Goal: Task Accomplishment & Management: Use online tool/utility

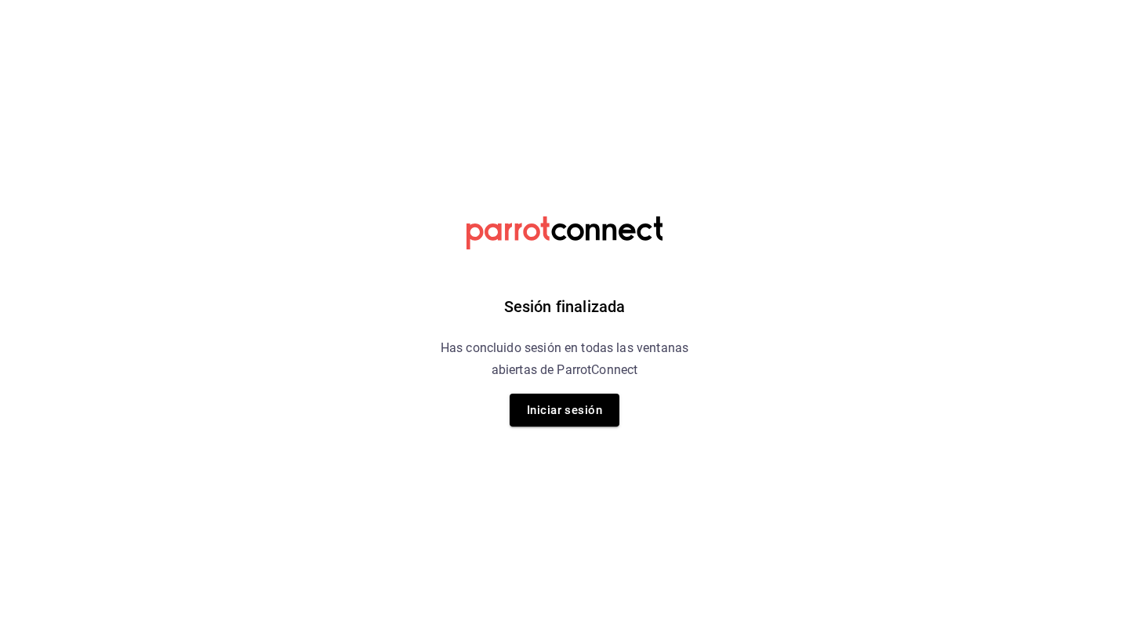
click at [581, 417] on button "Iniciar sesión" at bounding box center [565, 410] width 110 height 33
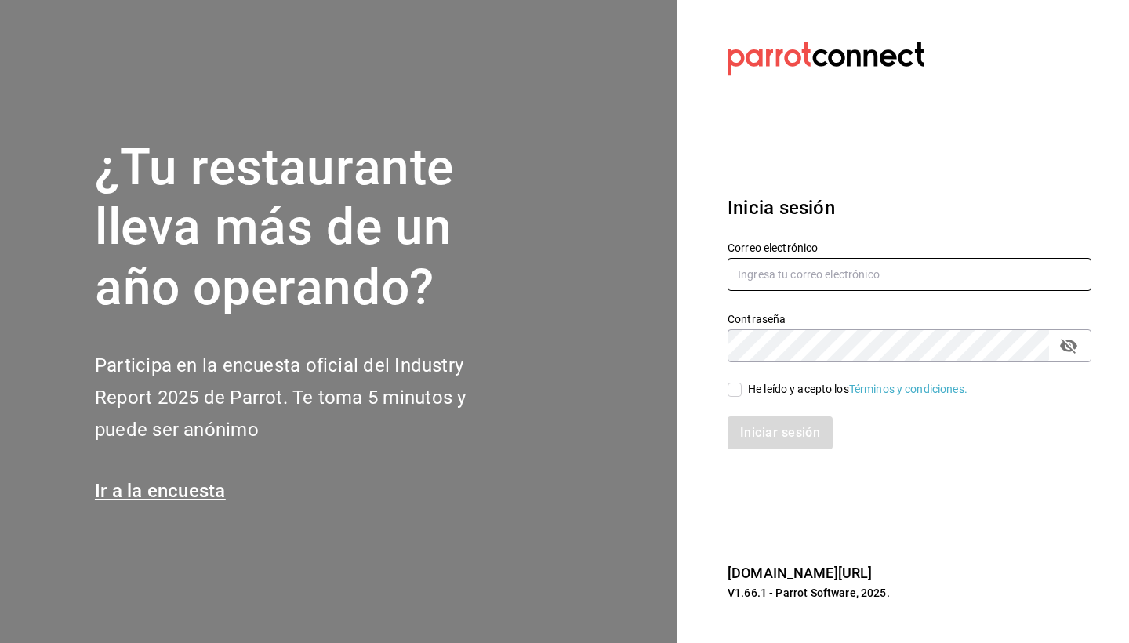
type input "[EMAIL_ADDRESS][DOMAIN_NAME]"
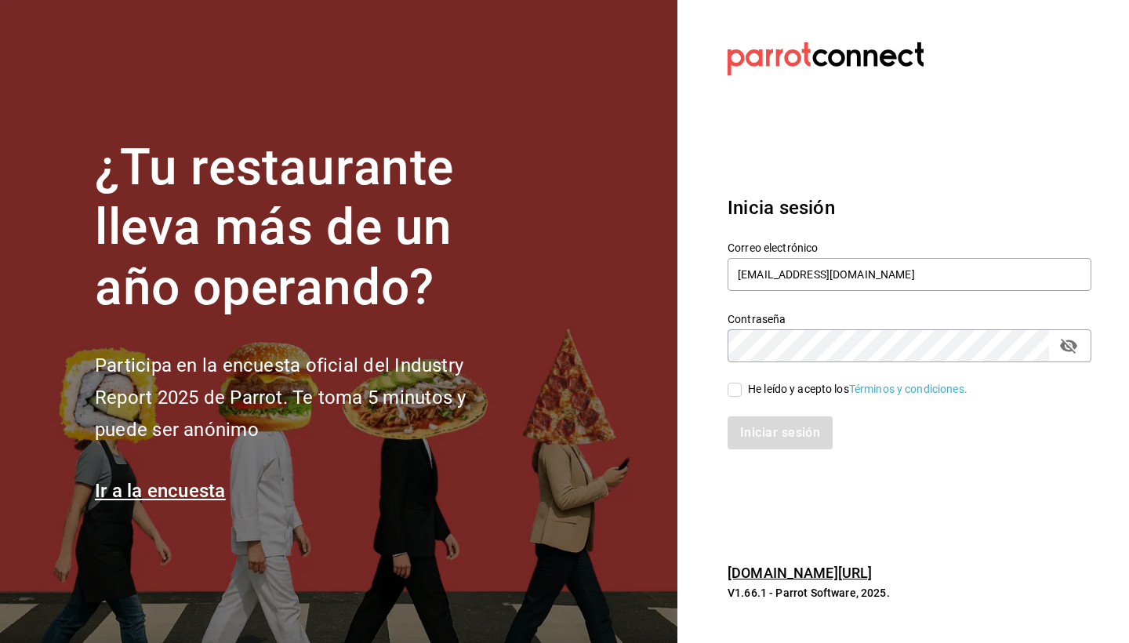
click at [734, 396] on input "He leído y acepto los Términos y condiciones." at bounding box center [735, 390] width 14 height 14
checkbox input "true"
click at [761, 431] on button "Iniciar sesión" at bounding box center [781, 432] width 107 height 33
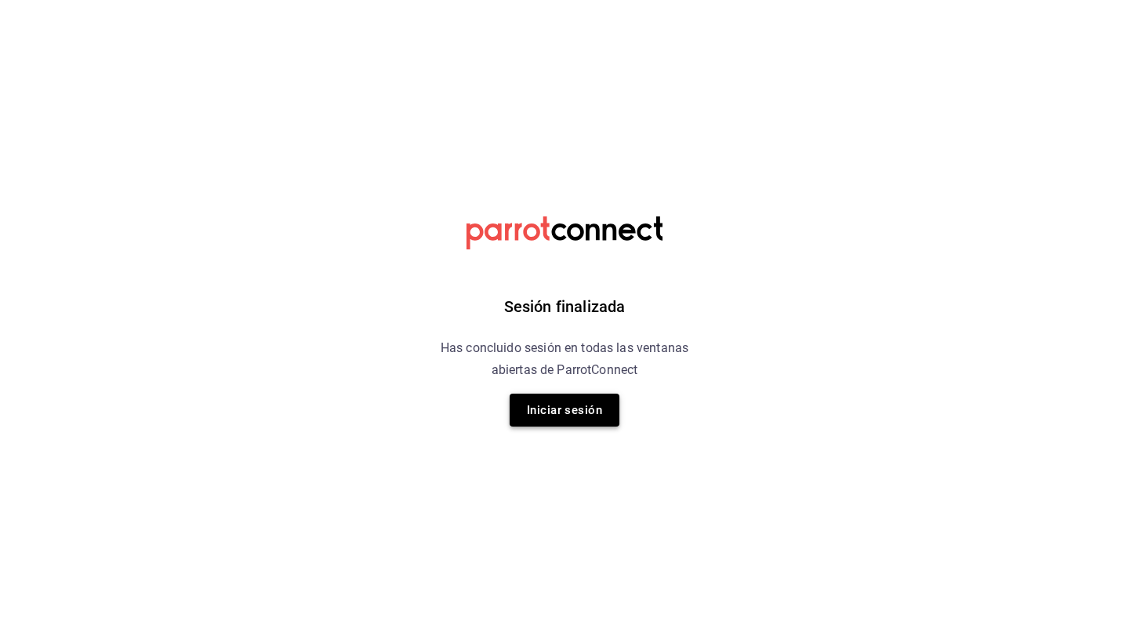
click at [606, 417] on button "Iniciar sesión" at bounding box center [565, 410] width 110 height 33
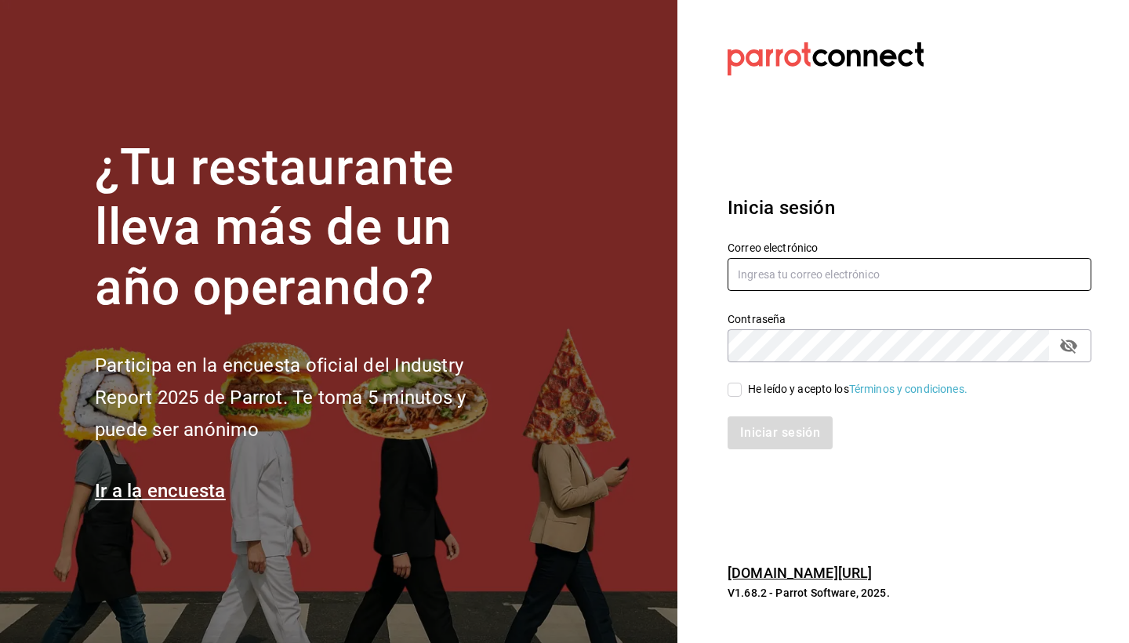
type input "botica@grupocosteno.com"
click at [728, 389] on input "He leído y acepto los Términos y condiciones." at bounding box center [735, 390] width 14 height 14
checkbox input "true"
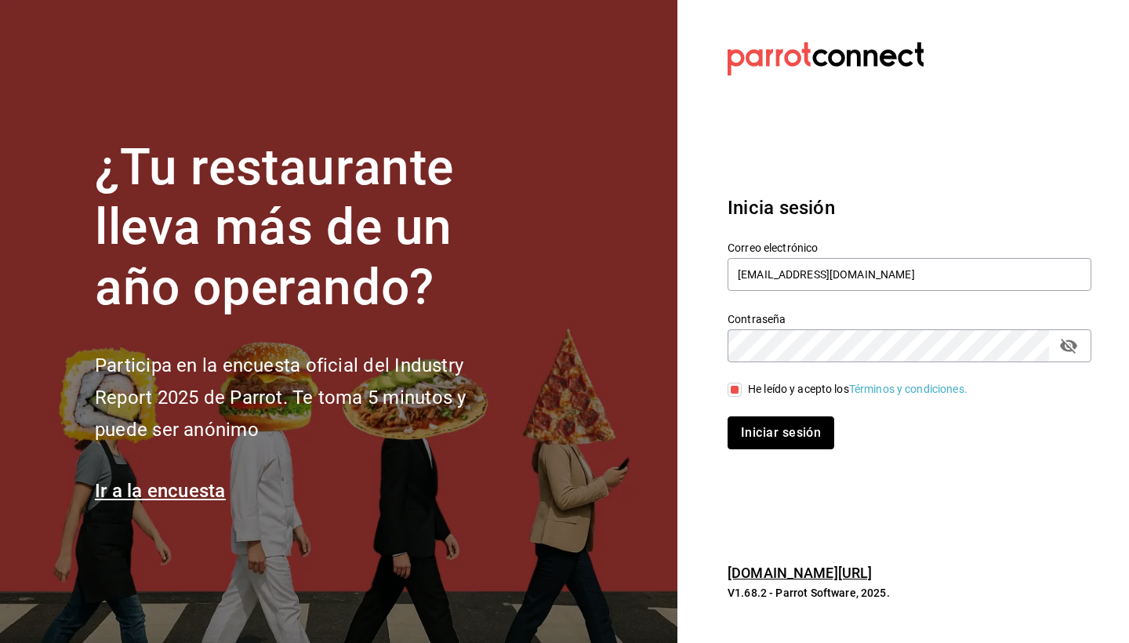
click at [783, 426] on button "Iniciar sesión" at bounding box center [781, 432] width 107 height 33
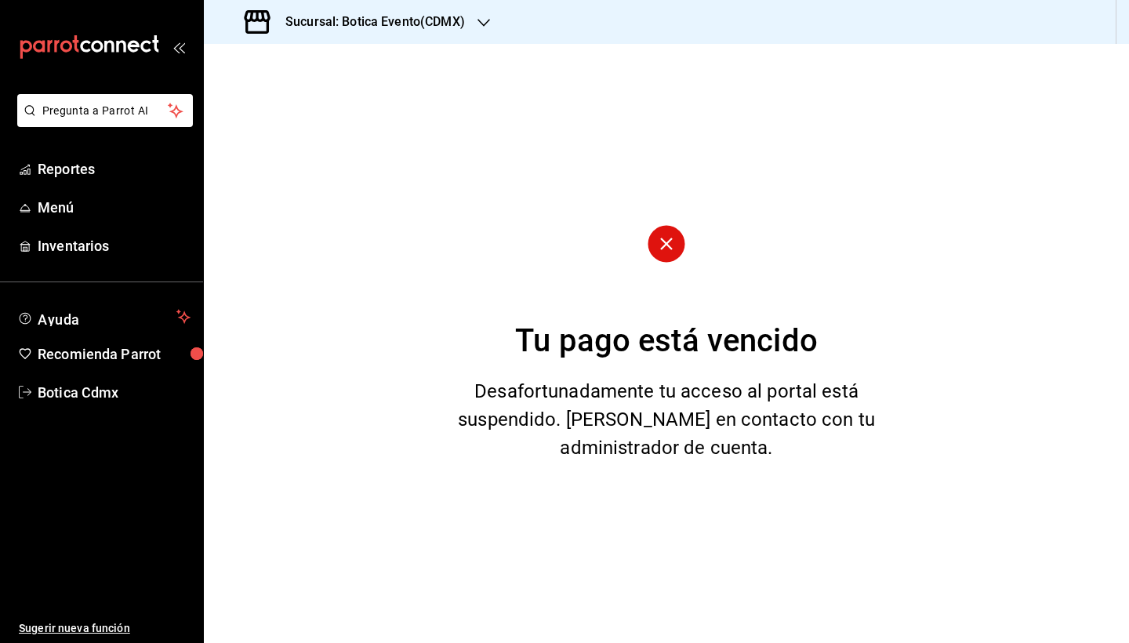
click at [481, 27] on icon "button" at bounding box center [484, 22] width 13 height 13
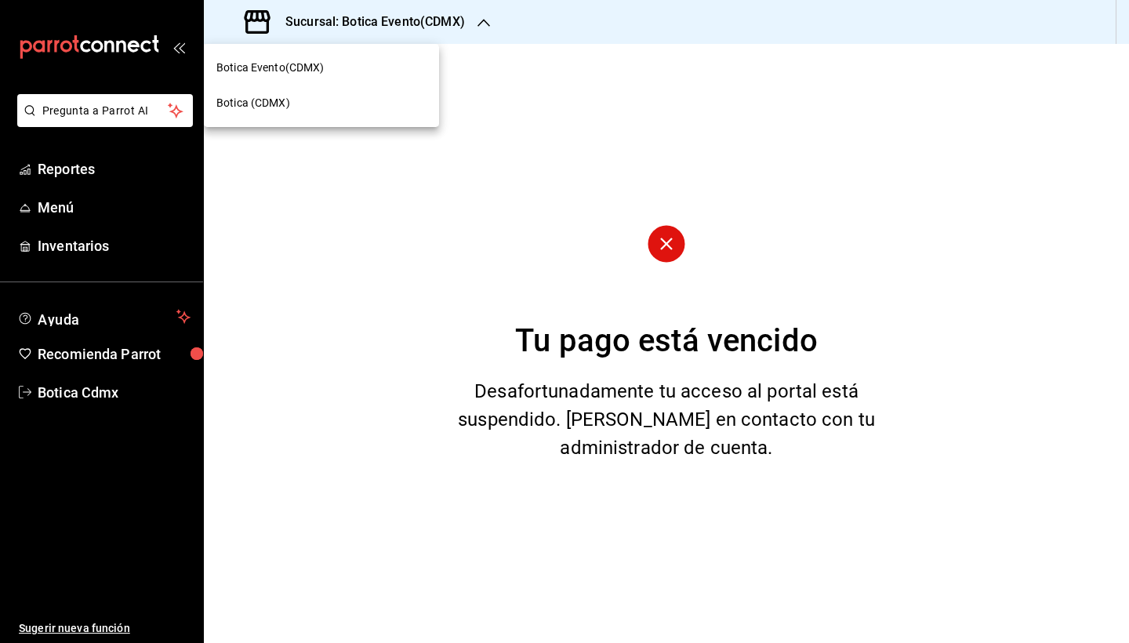
click at [313, 102] on div "Botica (CDMX)" at bounding box center [321, 103] width 210 height 16
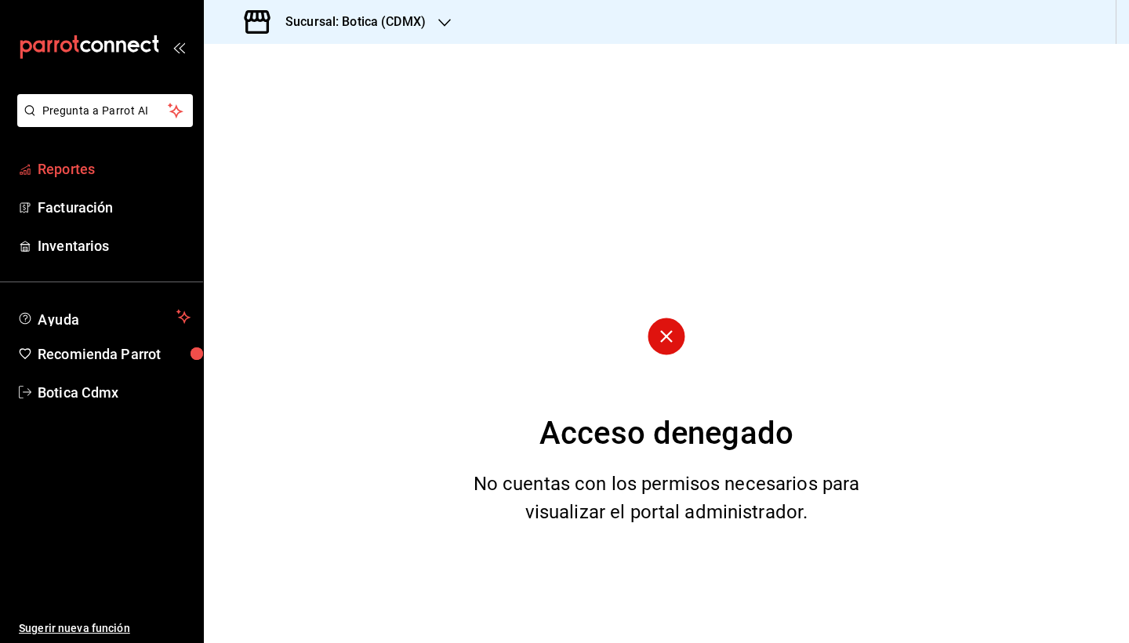
click at [71, 169] on span "Reportes" at bounding box center [114, 168] width 153 height 21
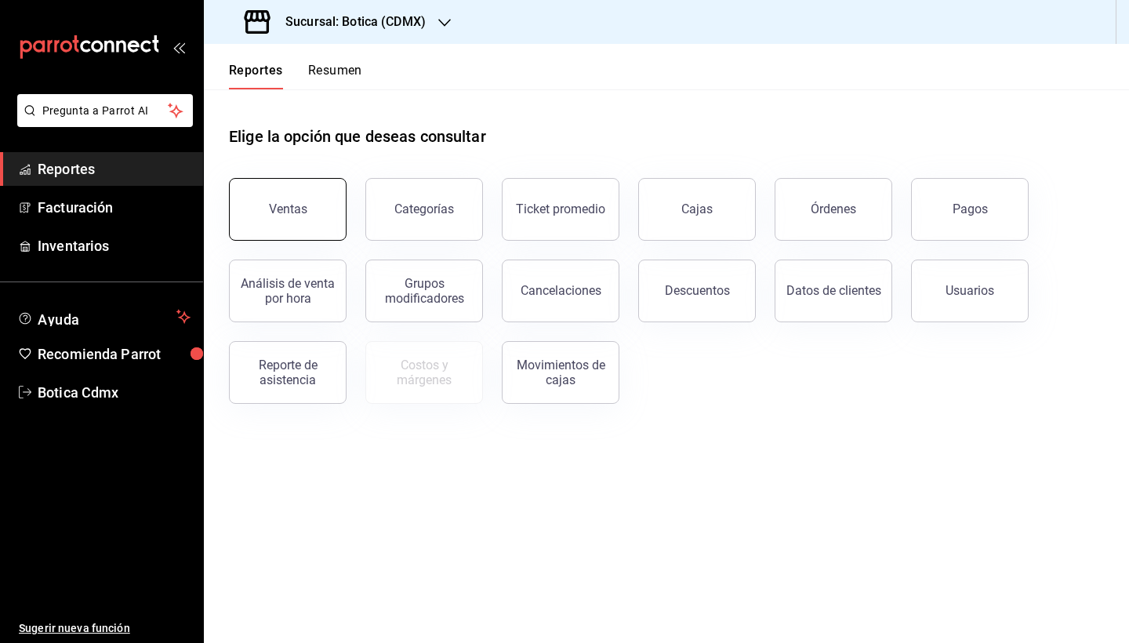
click at [283, 214] on div "Ventas" at bounding box center [288, 209] width 38 height 15
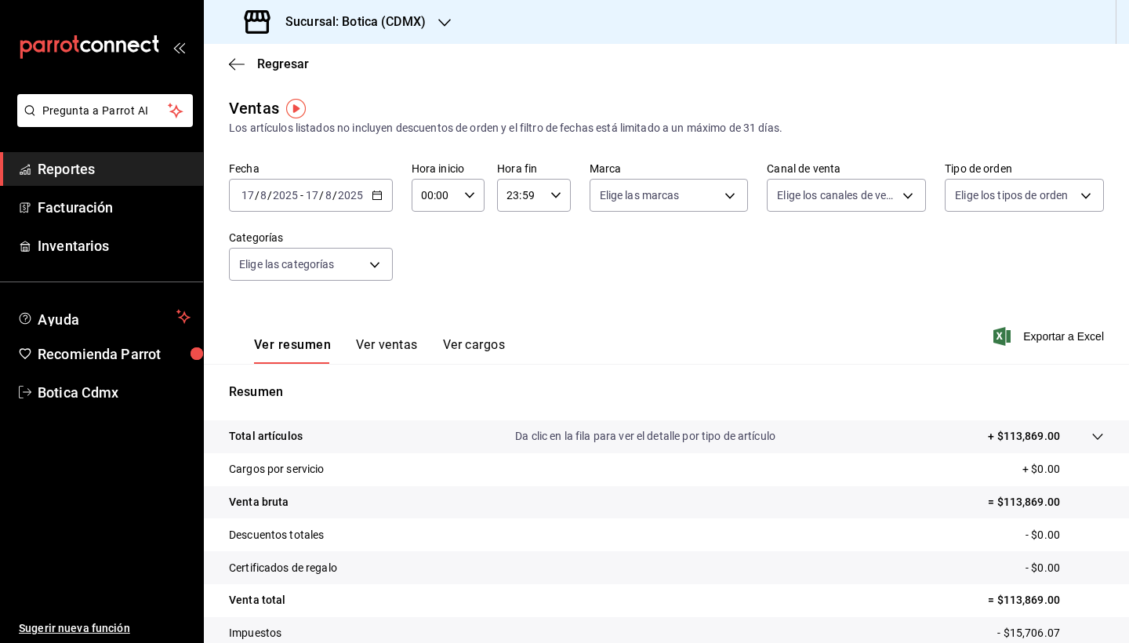
click at [376, 196] on icon "button" at bounding box center [377, 195] width 11 height 11
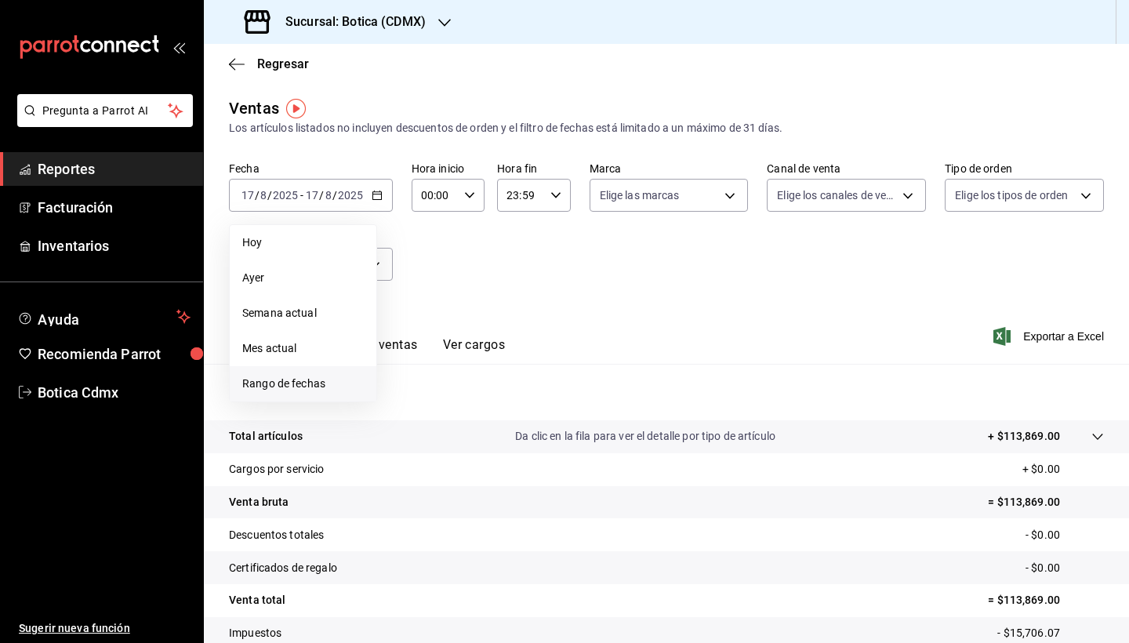
click at [270, 383] on span "Rango de fechas" at bounding box center [303, 384] width 122 height 16
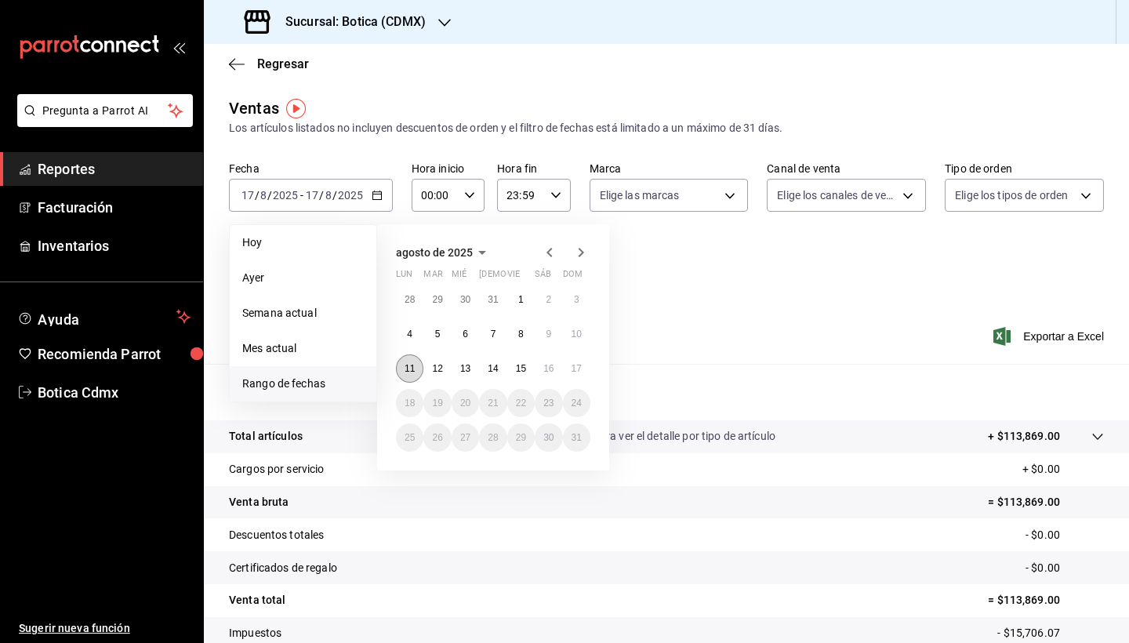
click at [418, 376] on button "11" at bounding box center [409, 368] width 27 height 28
click at [576, 377] on button "17" at bounding box center [576, 368] width 27 height 28
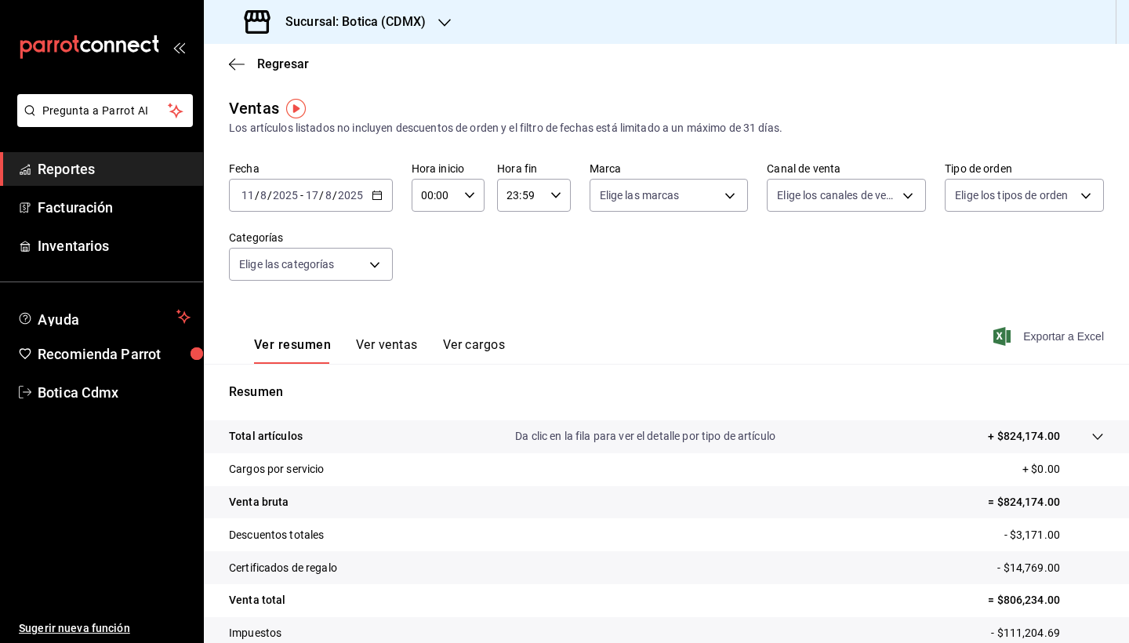
click at [1070, 339] on span "Exportar a Excel" at bounding box center [1050, 336] width 107 height 19
